Goal: Check status: Check status

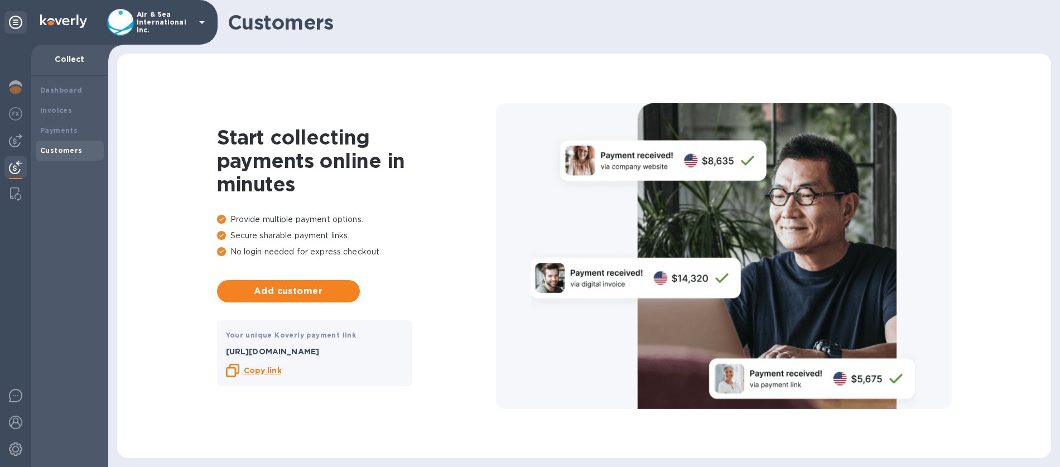
click at [146, 22] on p "Air & Sea International Inc." at bounding box center [165, 22] width 56 height 23
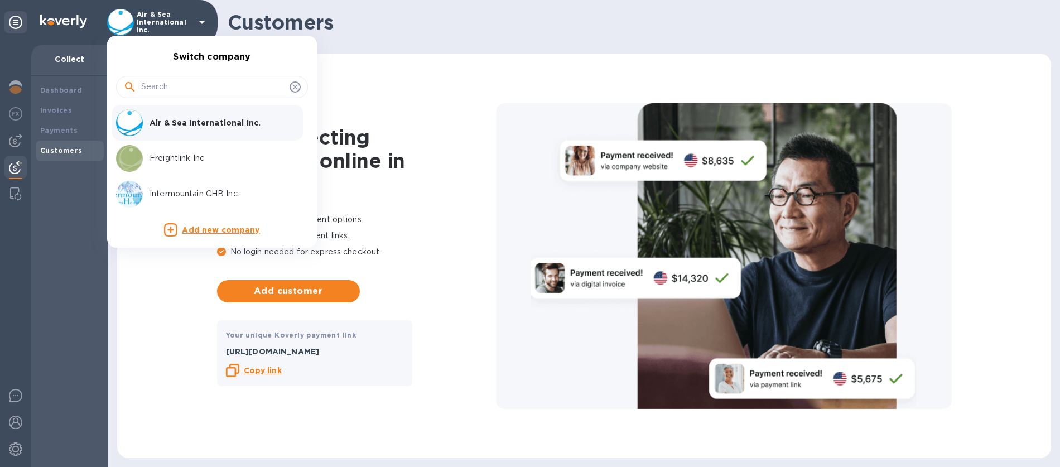
click at [157, 152] on p "Freightlink Inc" at bounding box center [220, 158] width 141 height 12
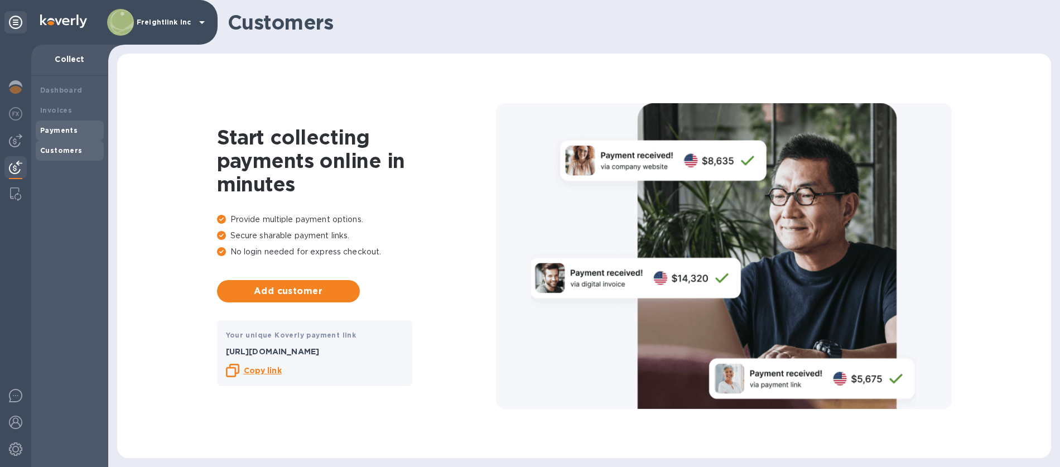
click at [61, 136] on div "Payments" at bounding box center [70, 131] width 68 height 20
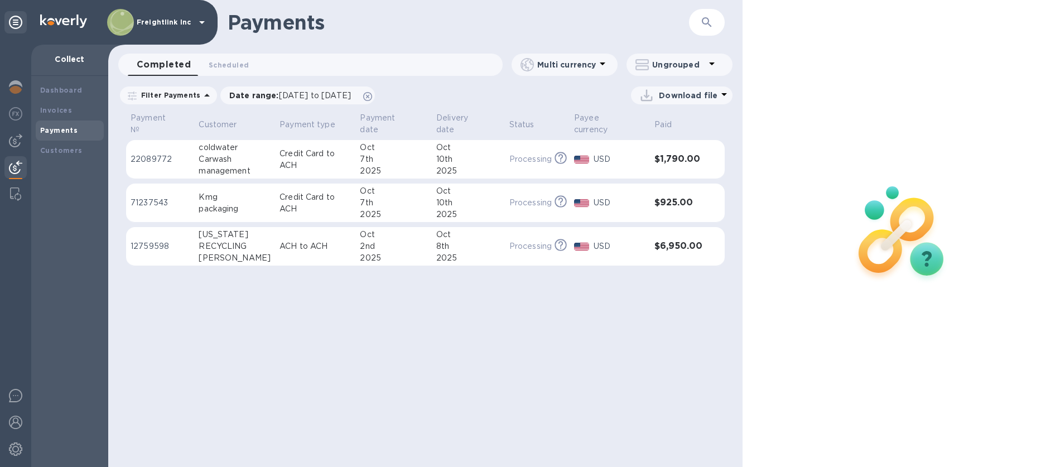
click at [251, 191] on div "Kmg" at bounding box center [235, 197] width 72 height 12
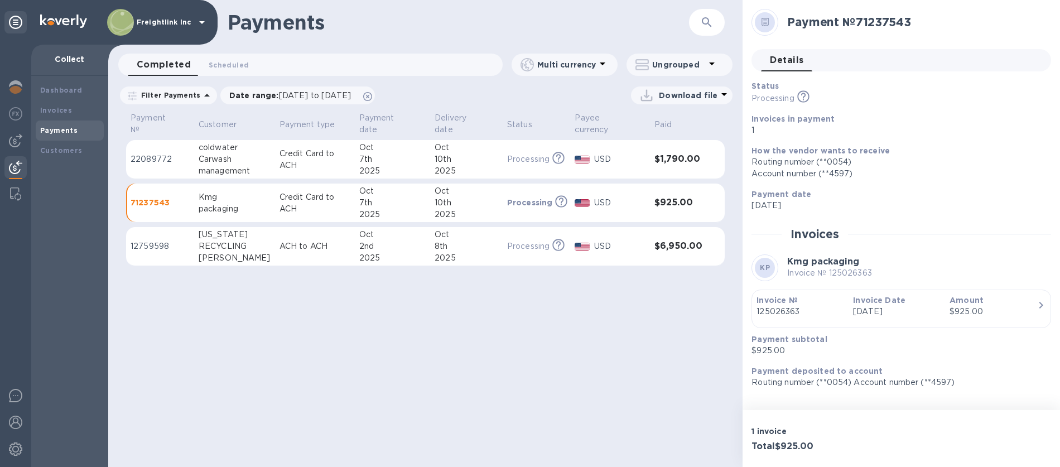
click at [193, 143] on td "22089772" at bounding box center [160, 159] width 68 height 39
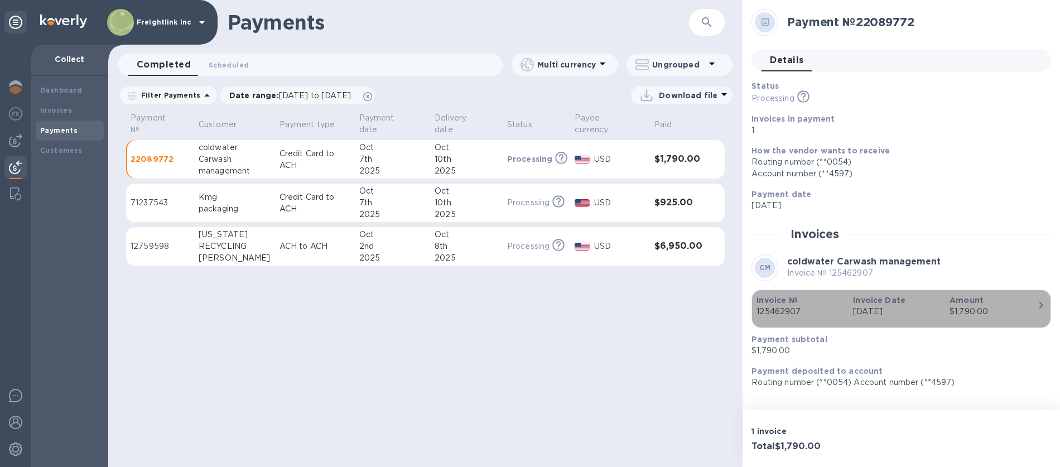
drag, startPoint x: 804, startPoint y: 314, endPoint x: 760, endPoint y: 313, distance: 44.1
click at [760, 313] on p "125462907" at bounding box center [801, 312] width 88 height 12
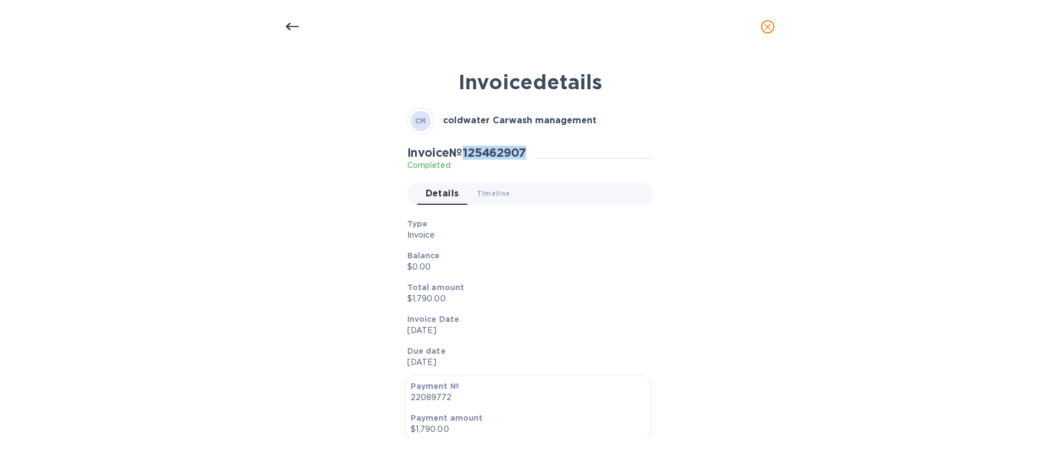
drag, startPoint x: 540, startPoint y: 152, endPoint x: 471, endPoint y: 153, distance: 69.8
click at [471, 153] on div "Invoice № 125462907 Completed" at bounding box center [471, 159] width 128 height 26
copy h2 "25462907"
click at [290, 24] on icon at bounding box center [292, 26] width 13 height 13
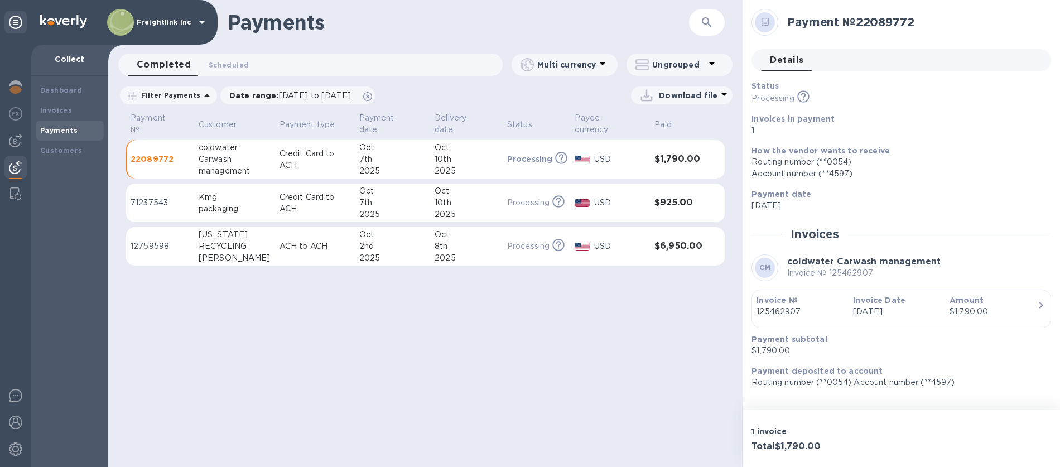
click at [275, 196] on td "Credit Card to ACH" at bounding box center [315, 203] width 80 height 39
drag, startPoint x: 832, startPoint y: 273, endPoint x: 874, endPoint y: 273, distance: 42.4
click at [874, 273] on div "KP Kmg packaging Invoice № 125026363" at bounding box center [902, 268] width 300 height 27
drag, startPoint x: 830, startPoint y: 272, endPoint x: 887, endPoint y: 273, distance: 57.5
click at [887, 273] on div "KP Kmg packaging Invoice № 125026363" at bounding box center [902, 268] width 300 height 27
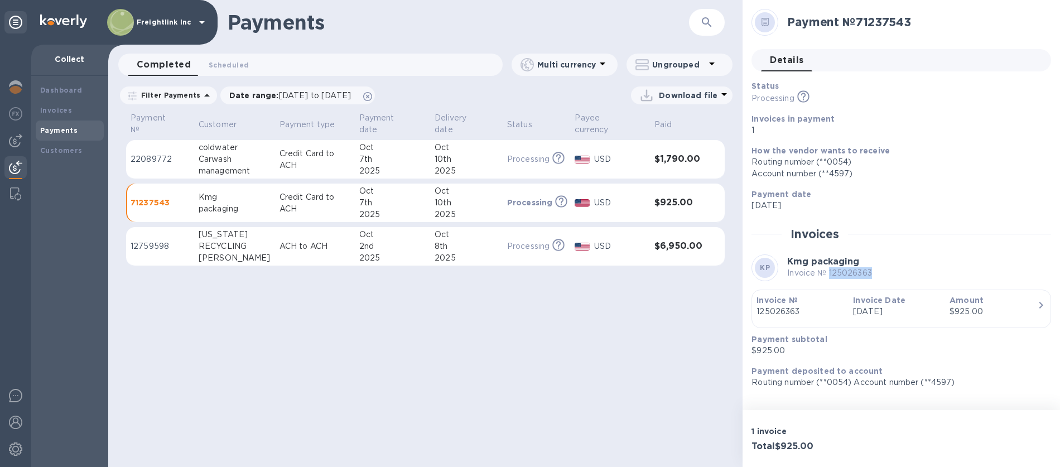
copy p "125026363"
click at [306, 140] on td "Credit Card to ACH" at bounding box center [315, 159] width 80 height 39
drag, startPoint x: 815, startPoint y: 311, endPoint x: 1268, endPoint y: 176, distance: 472.4
click at [1060, 176] on html "Freightlink Inc Collect Dashboard Invoices Payments Customers Payments ​ Comple…" at bounding box center [530, 233] width 1060 height 467
click at [479, 197] on div "10th" at bounding box center [467, 203] width 64 height 12
